Goal: Transaction & Acquisition: Purchase product/service

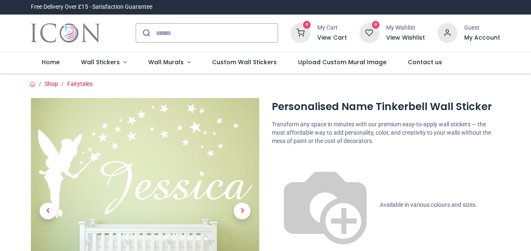
drag, startPoint x: 528, startPoint y: 36, endPoint x: 531, endPoint y: 48, distance: 11.5
click at [531, 48] on div "Login • Register Home Wall Stickers Wall Murals (" at bounding box center [265, 125] width 531 height 251
click at [276, 157] on img at bounding box center [325, 205] width 107 height 107
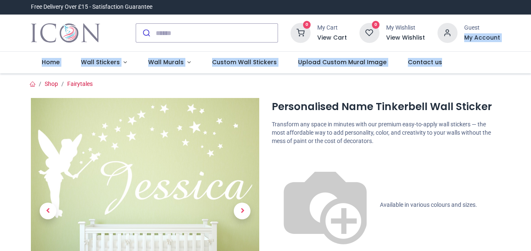
drag, startPoint x: 529, startPoint y: 30, endPoint x: 314, endPoint y: 153, distance: 247.9
click at [528, 58] on header "Free Delivery Over £15 - Satisfaction Guarantee" at bounding box center [265, 36] width 531 height 73
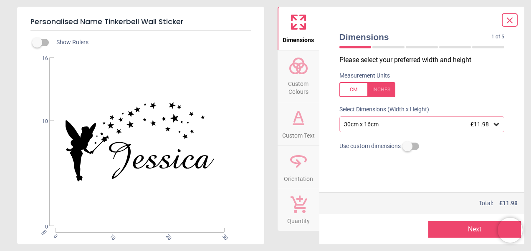
click at [302, 82] on span "Custom Colours" at bounding box center [298, 86] width 40 height 20
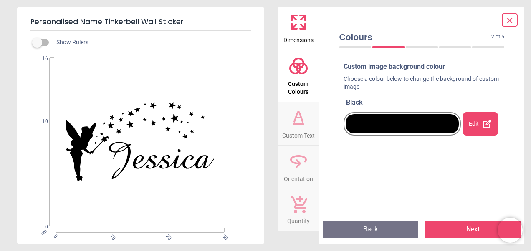
click at [474, 124] on div "Edit" at bounding box center [480, 123] width 35 height 23
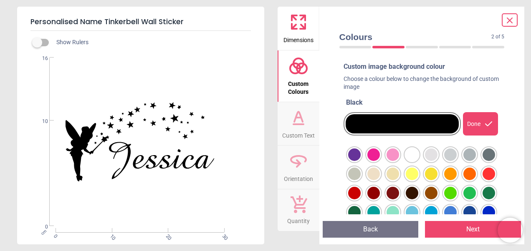
click at [361, 153] on div at bounding box center [354, 155] width 13 height 13
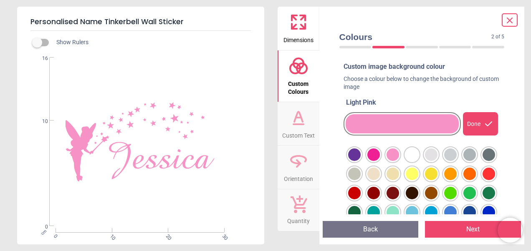
click at [475, 126] on div "Done" at bounding box center [480, 123] width 35 height 23
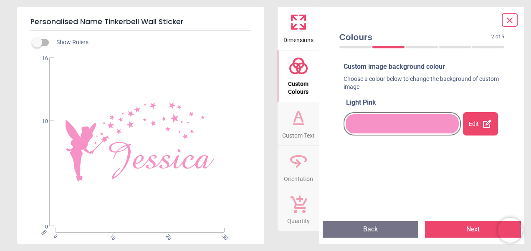
scroll to position [5, 0]
